Goal: Connect with others: Connect with others

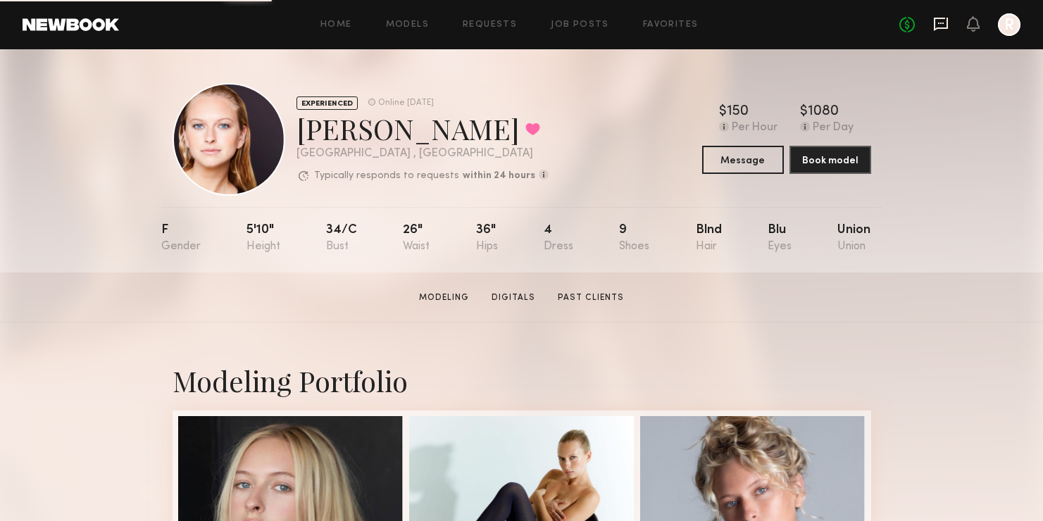
click at [934, 27] on icon at bounding box center [941, 24] width 14 height 13
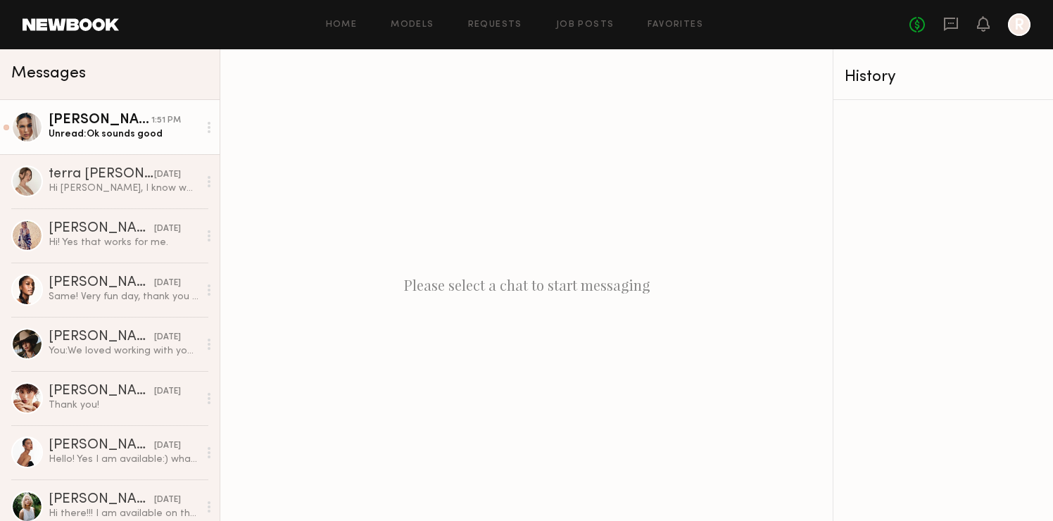
click at [85, 119] on div "[PERSON_NAME]" at bounding box center [100, 120] width 103 height 14
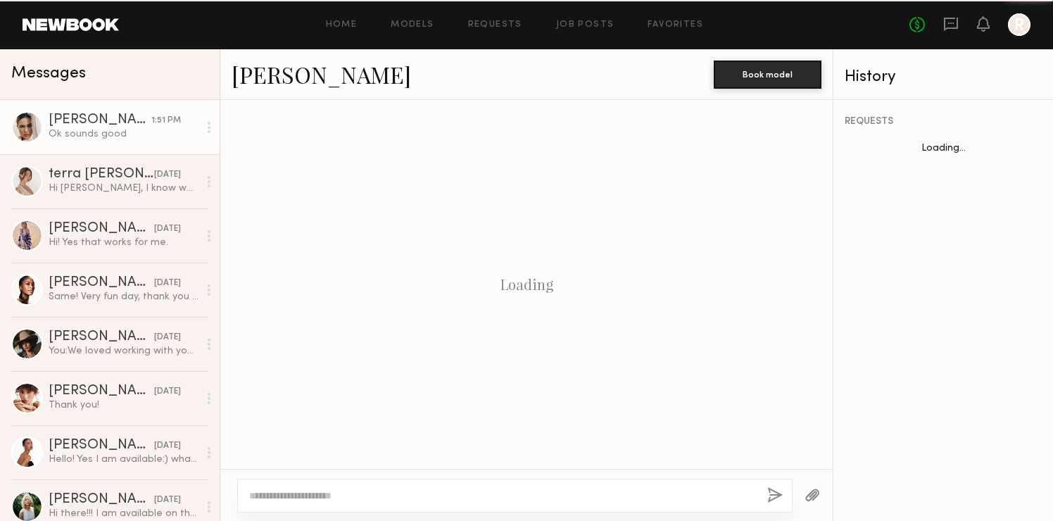
scroll to position [2301, 0]
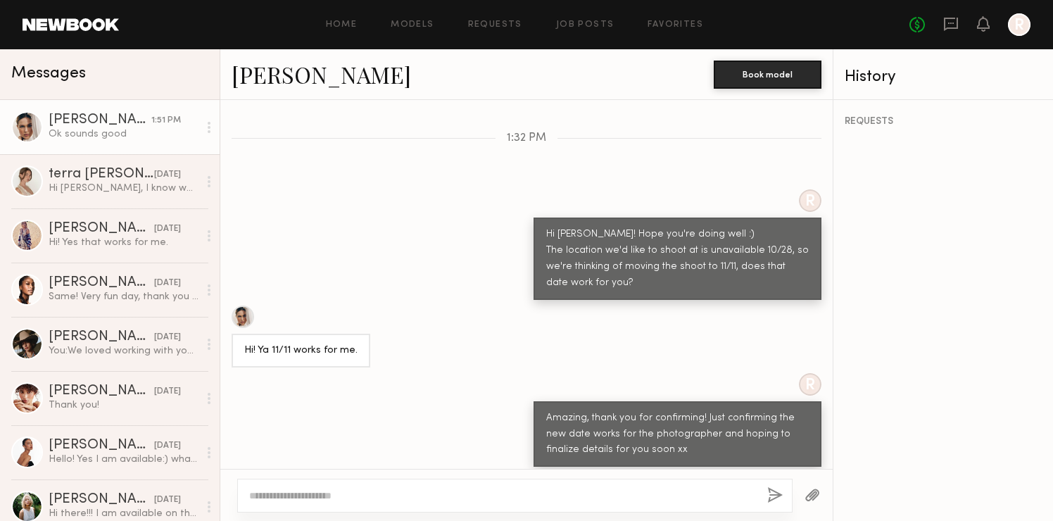
click at [263, 78] on link "[PERSON_NAME]" at bounding box center [322, 74] width 180 height 30
